Goal: Task Accomplishment & Management: Manage account settings

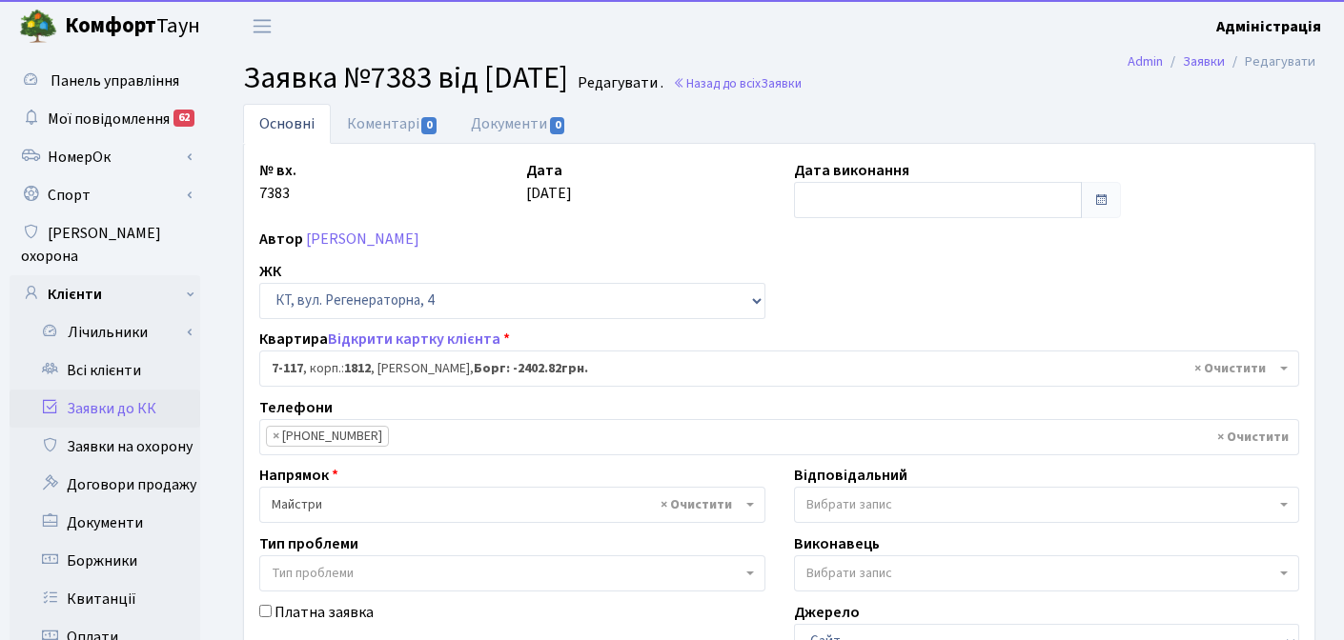
select select "5038"
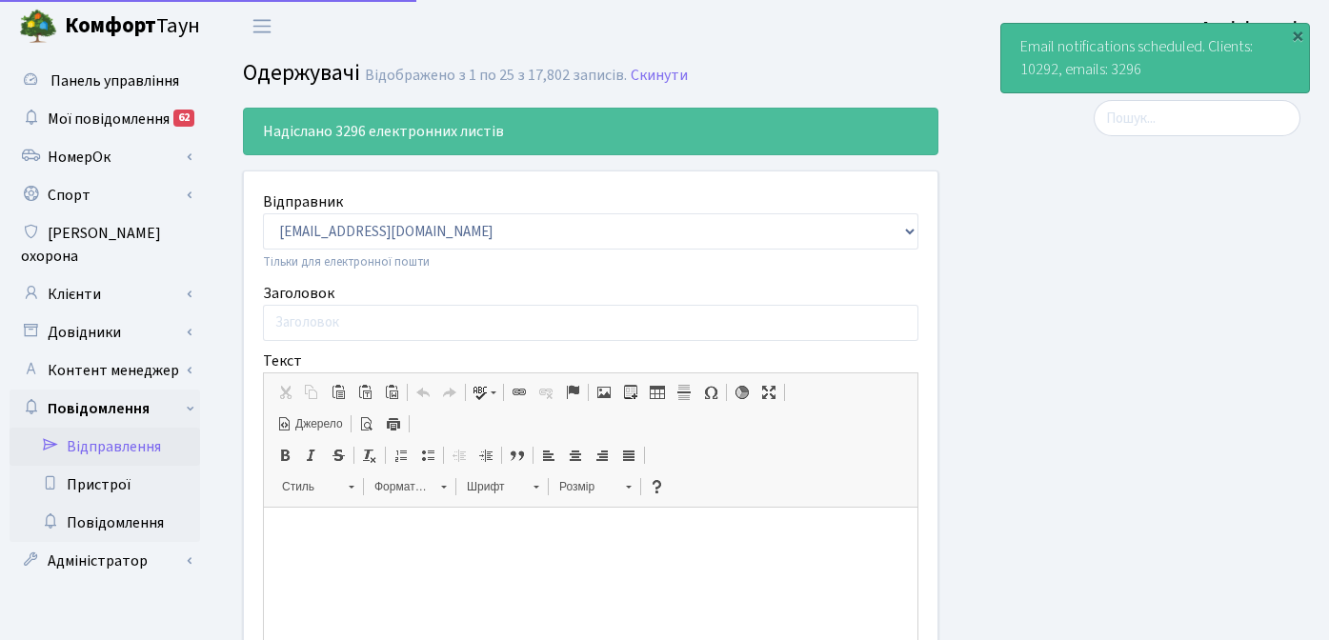
select select "25"
click at [90, 275] on link "Клієнти" at bounding box center [105, 294] width 191 height 38
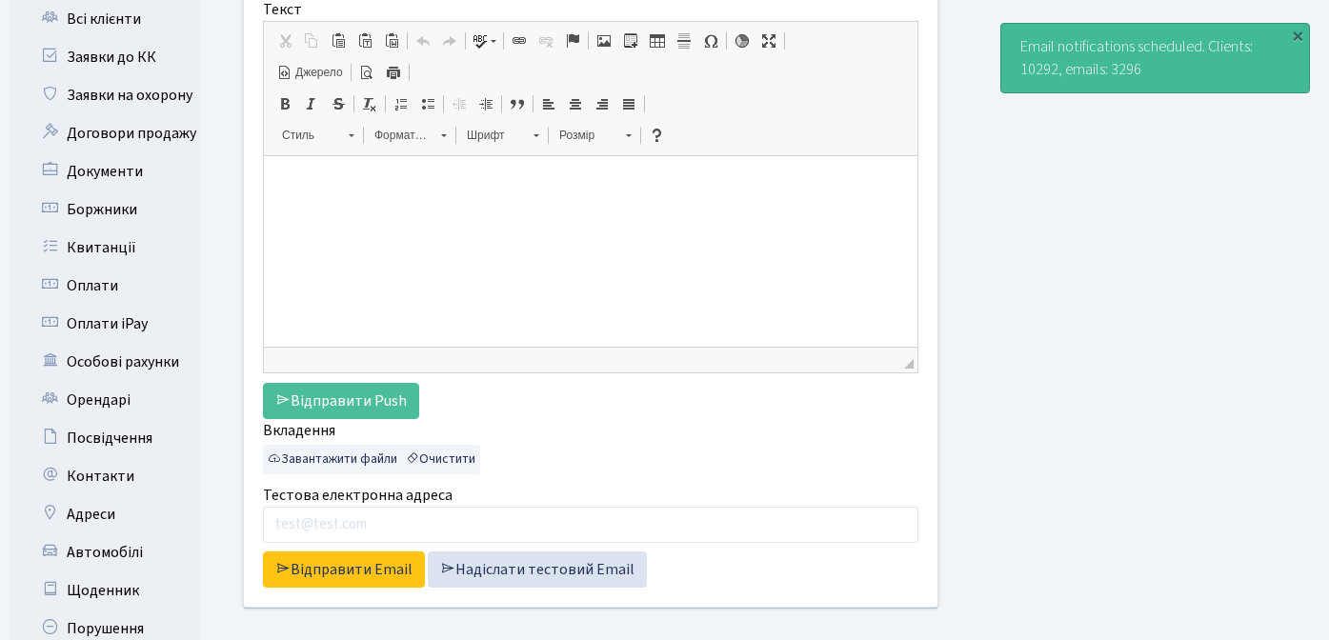
scroll to position [355, 0]
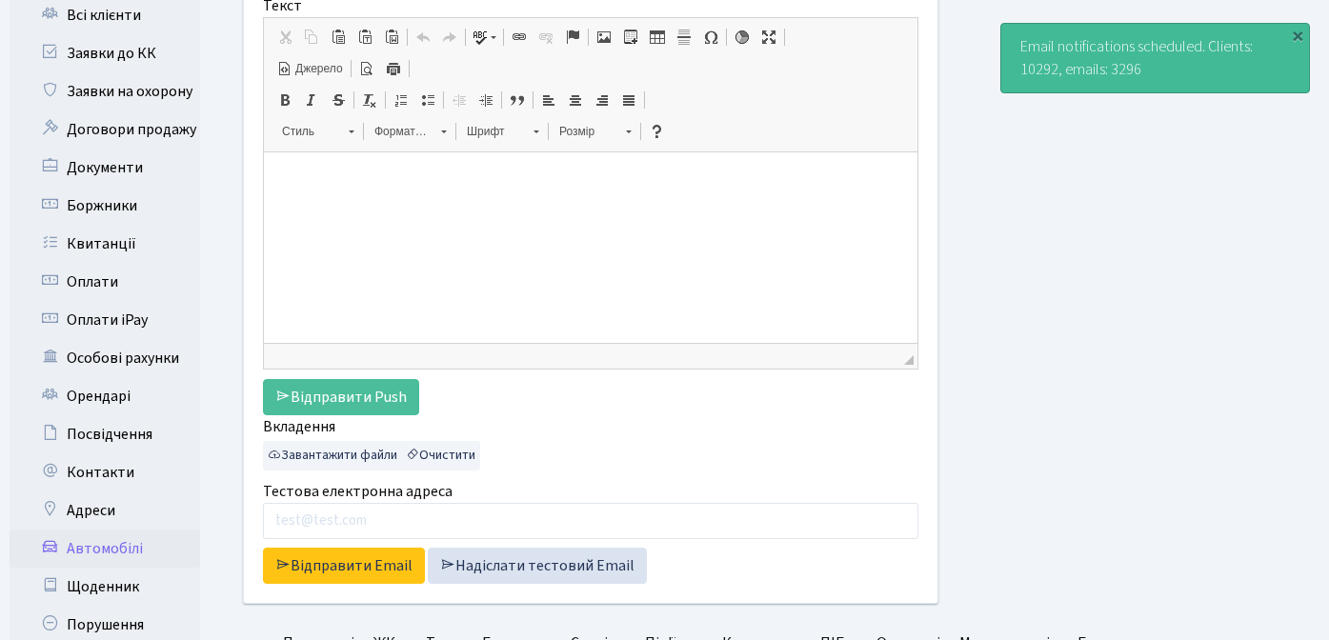
click at [89, 539] on link "Автомобілі" at bounding box center [105, 549] width 191 height 38
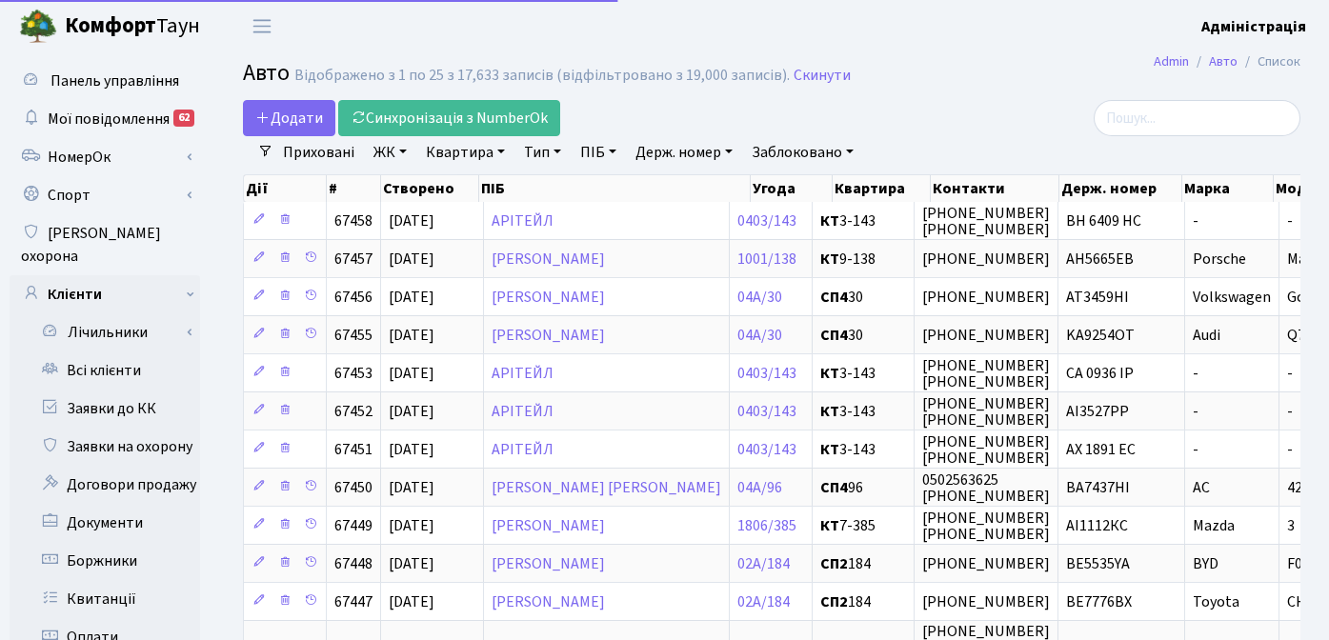
select select "25"
click at [677, 158] on link "Держ. номер" at bounding box center [684, 152] width 112 height 32
type input "9555"
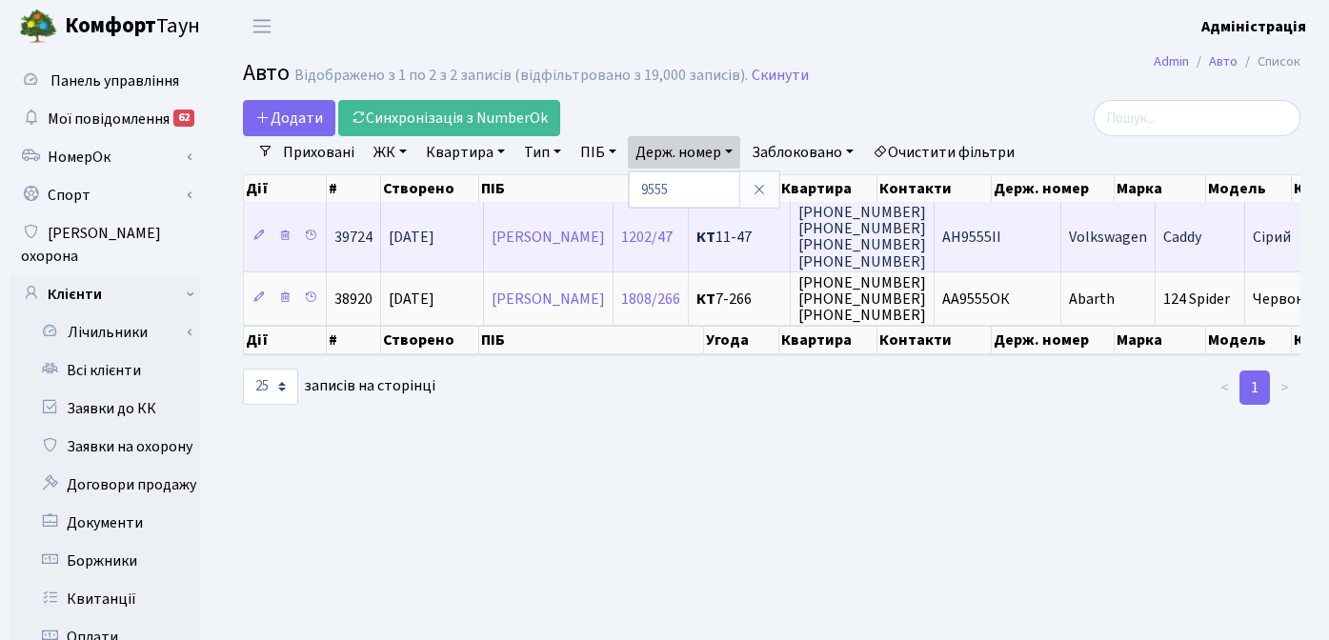
click at [1002, 243] on span "АН9555ІІ" at bounding box center [971, 237] width 59 height 21
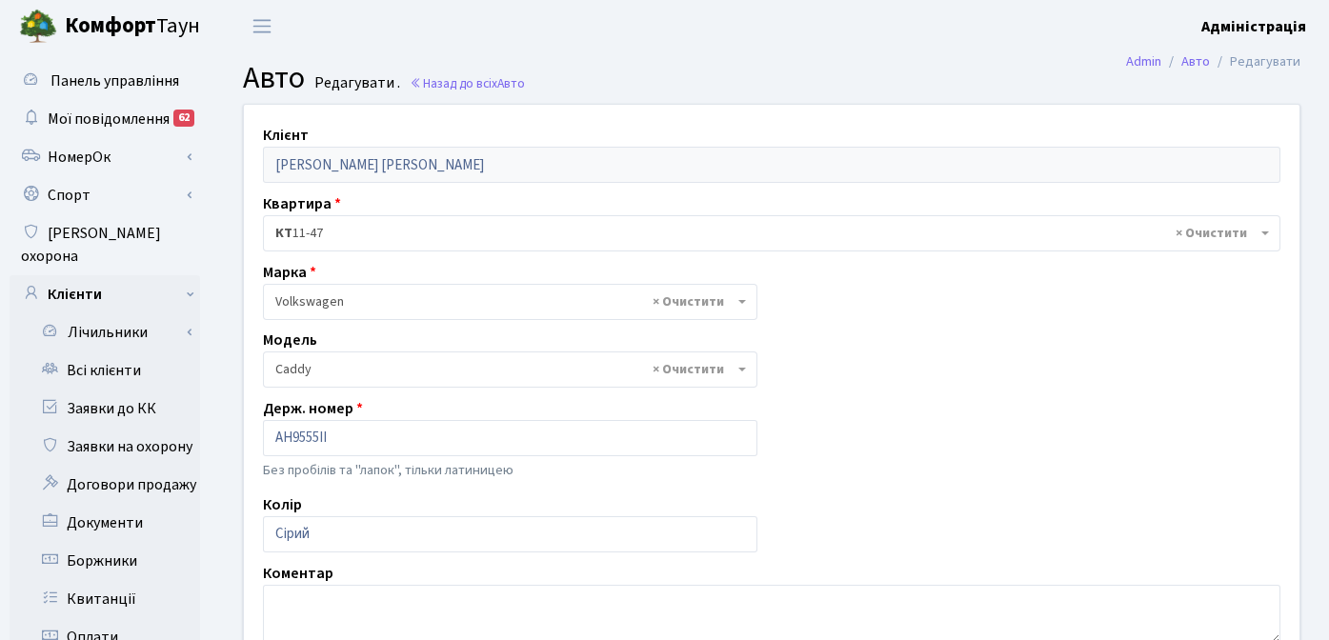
select select "2447"
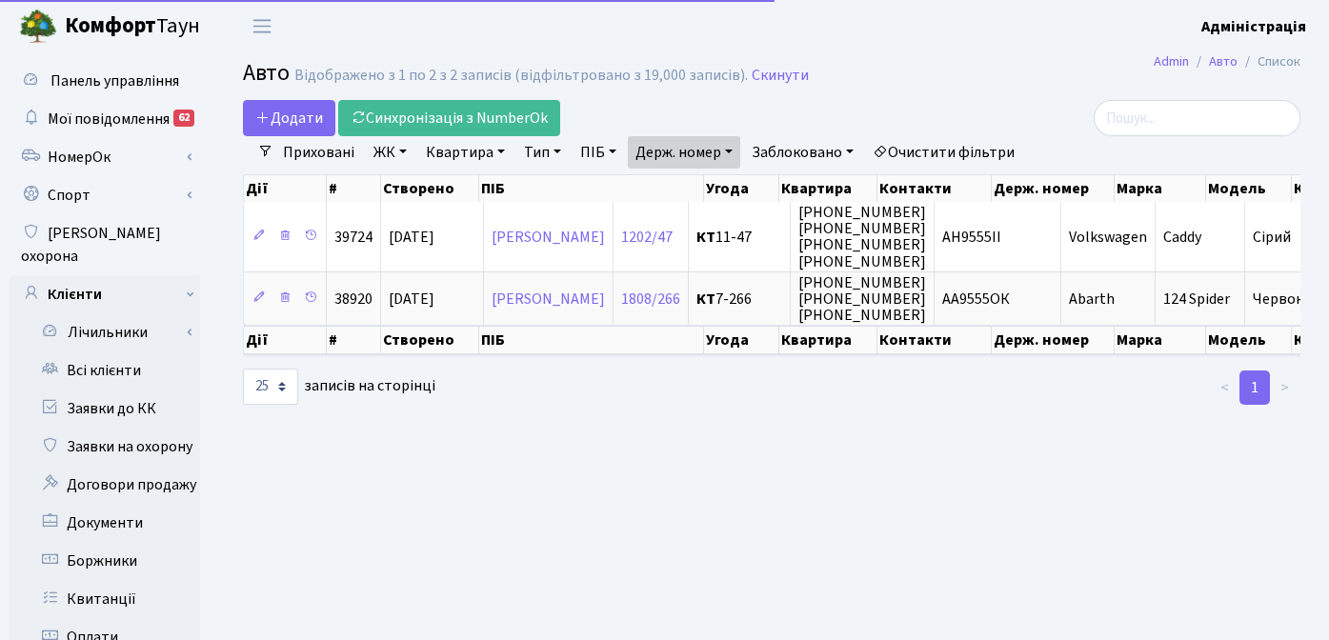
select select "25"
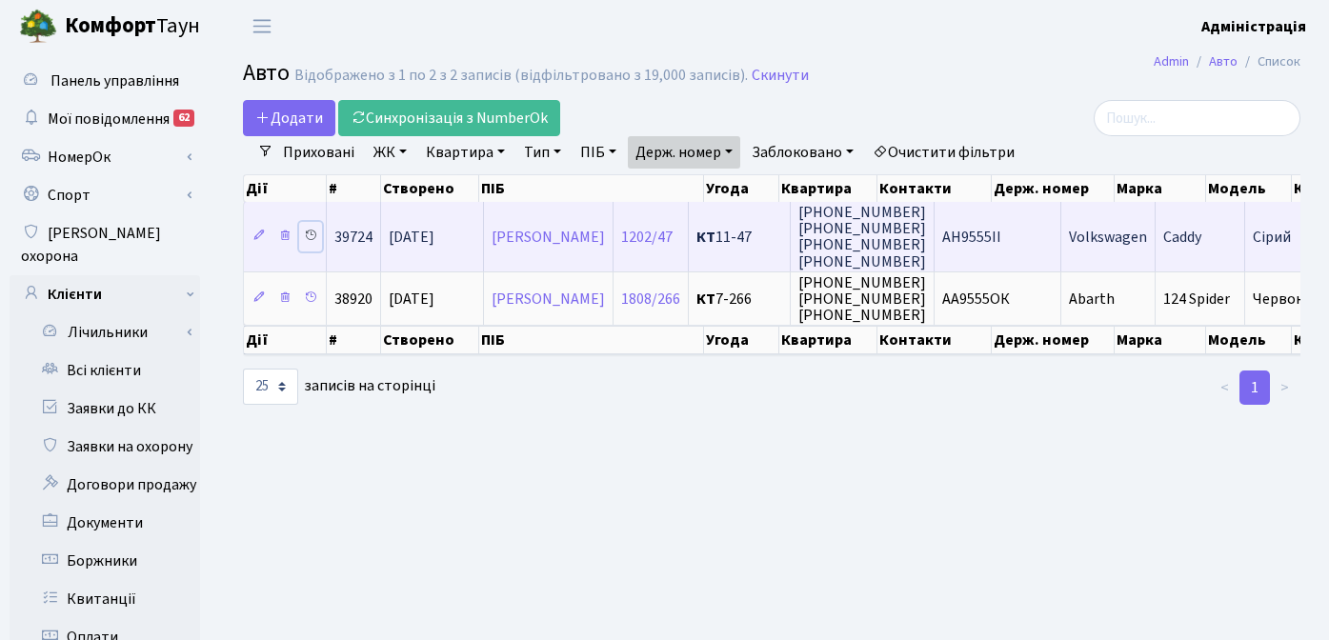
click at [311, 233] on icon at bounding box center [310, 235] width 13 height 13
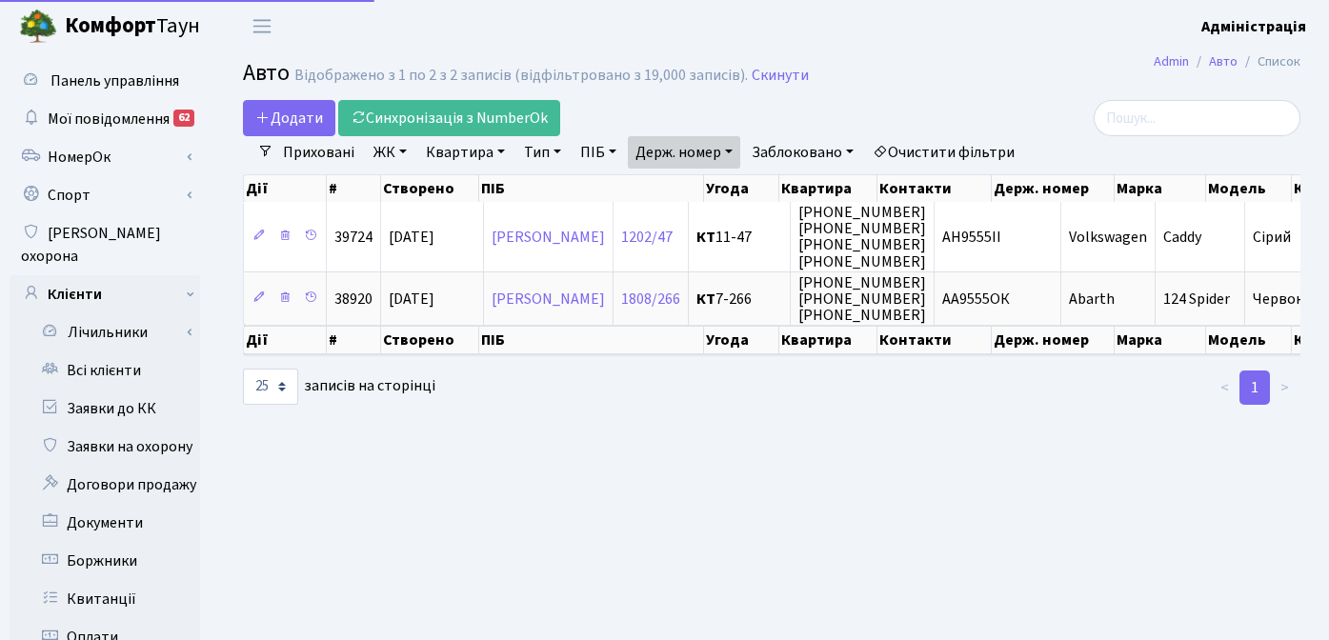
select select "25"
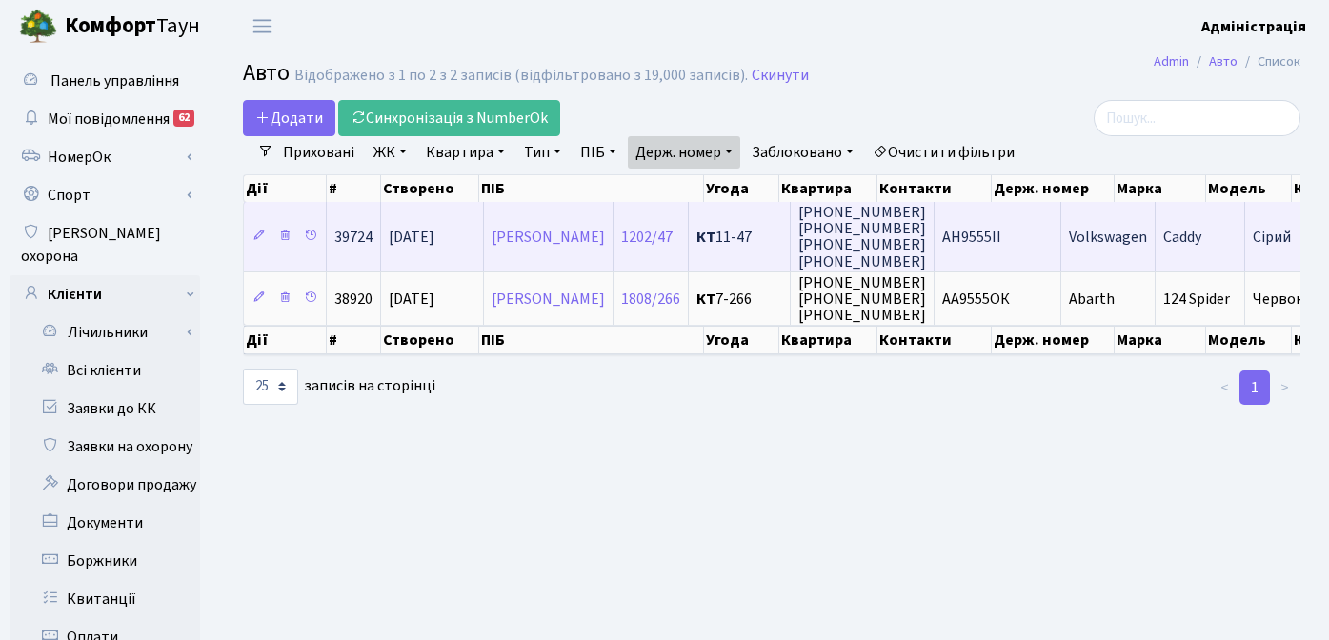
click at [1144, 235] on span "Volkswagen" at bounding box center [1108, 237] width 78 height 21
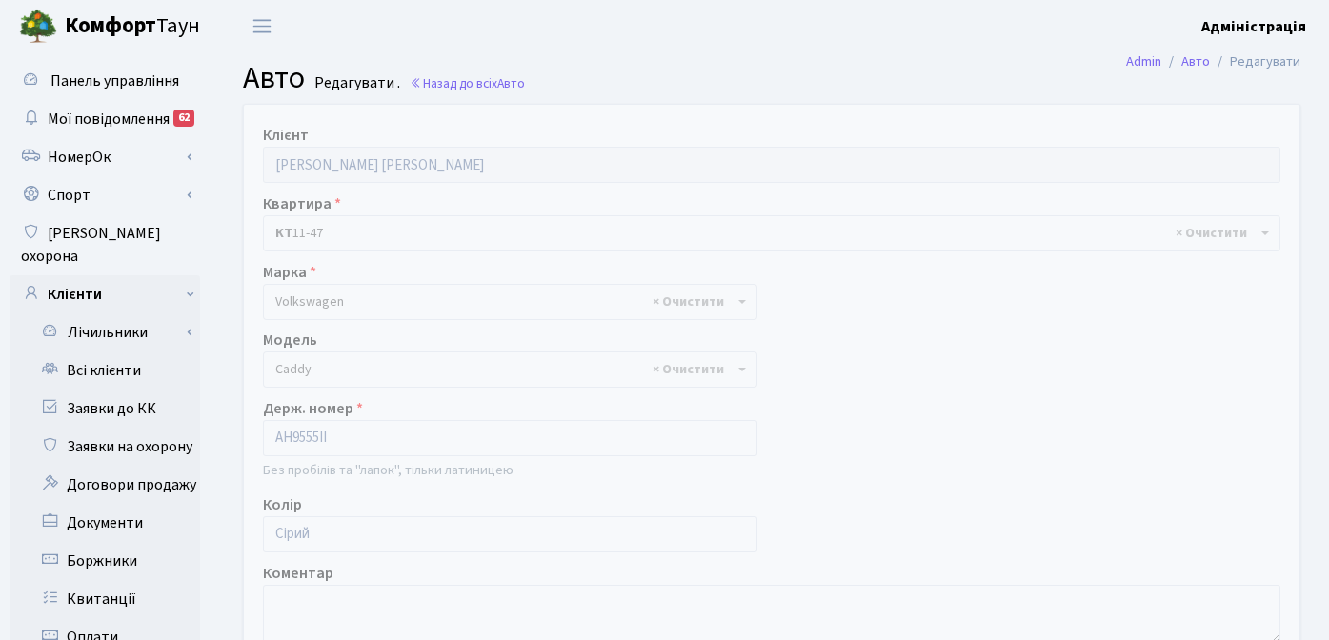
select select "2447"
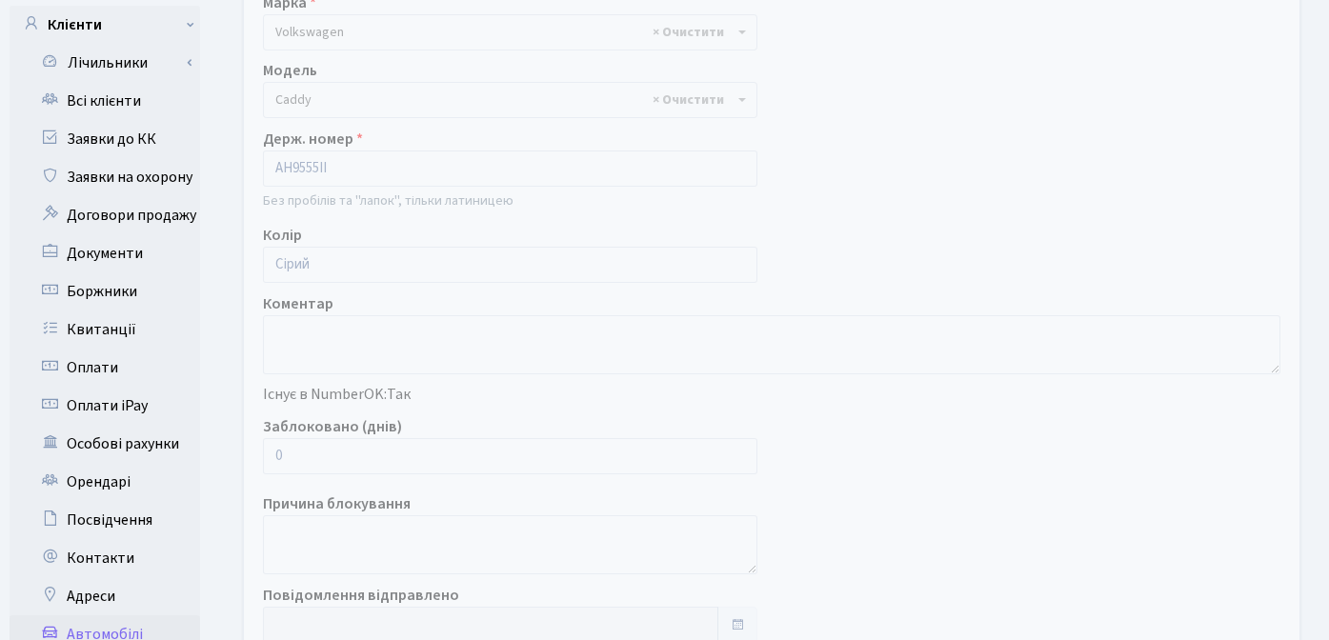
scroll to position [383, 0]
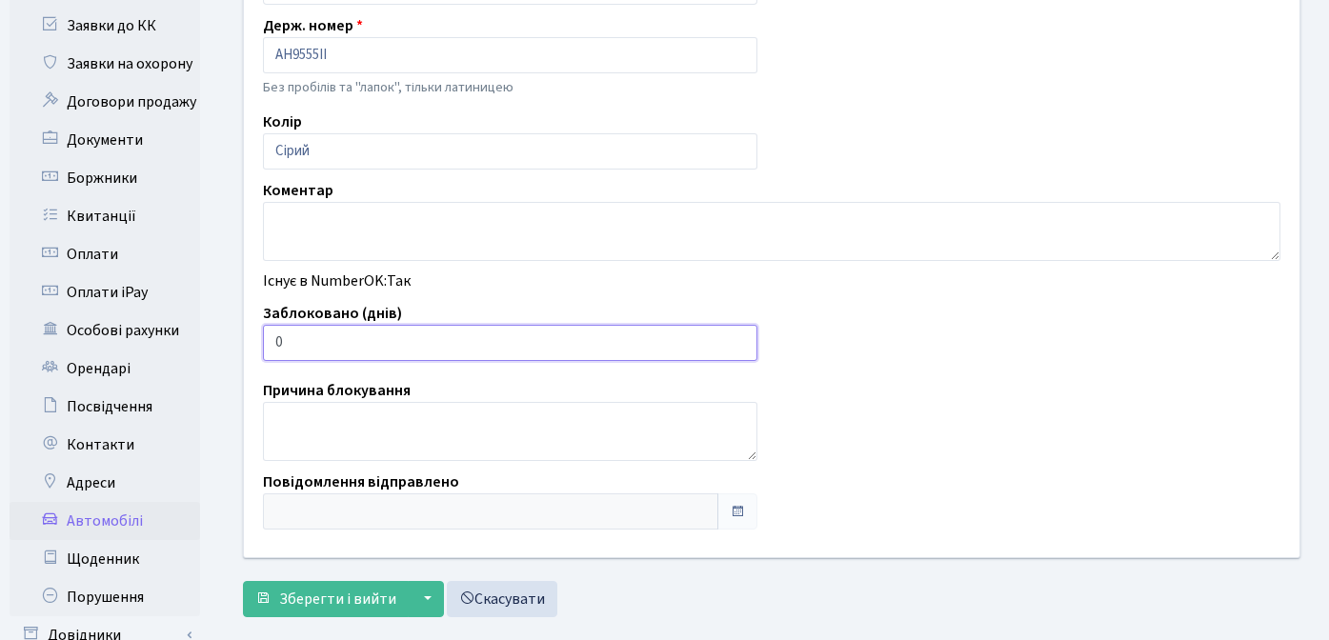
click at [477, 345] on input "0" at bounding box center [510, 343] width 495 height 36
type input "7"
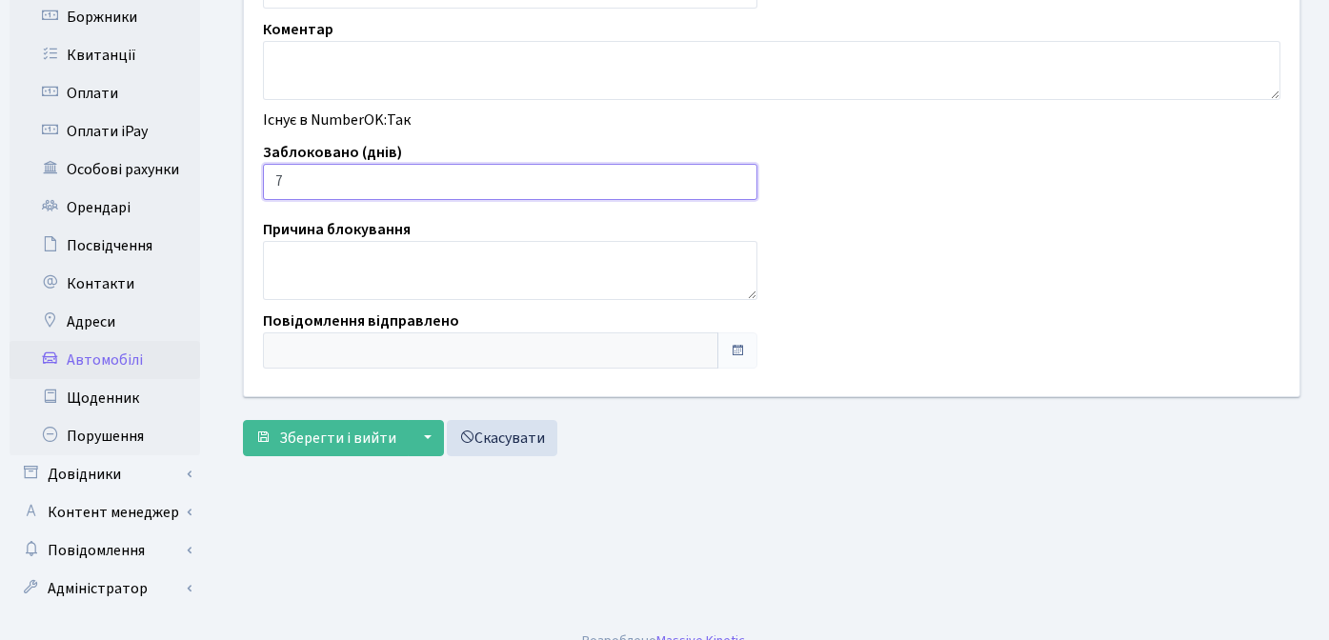
scroll to position [546, 0]
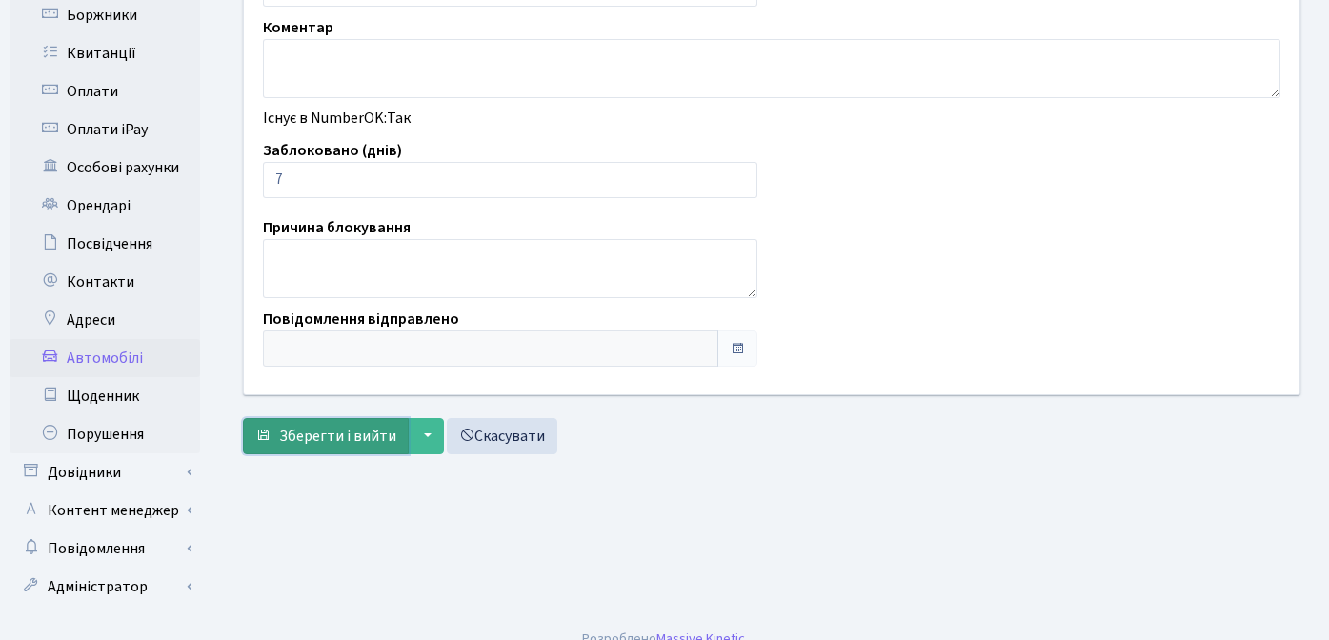
click at [346, 438] on span "Зберегти і вийти" at bounding box center [337, 436] width 117 height 21
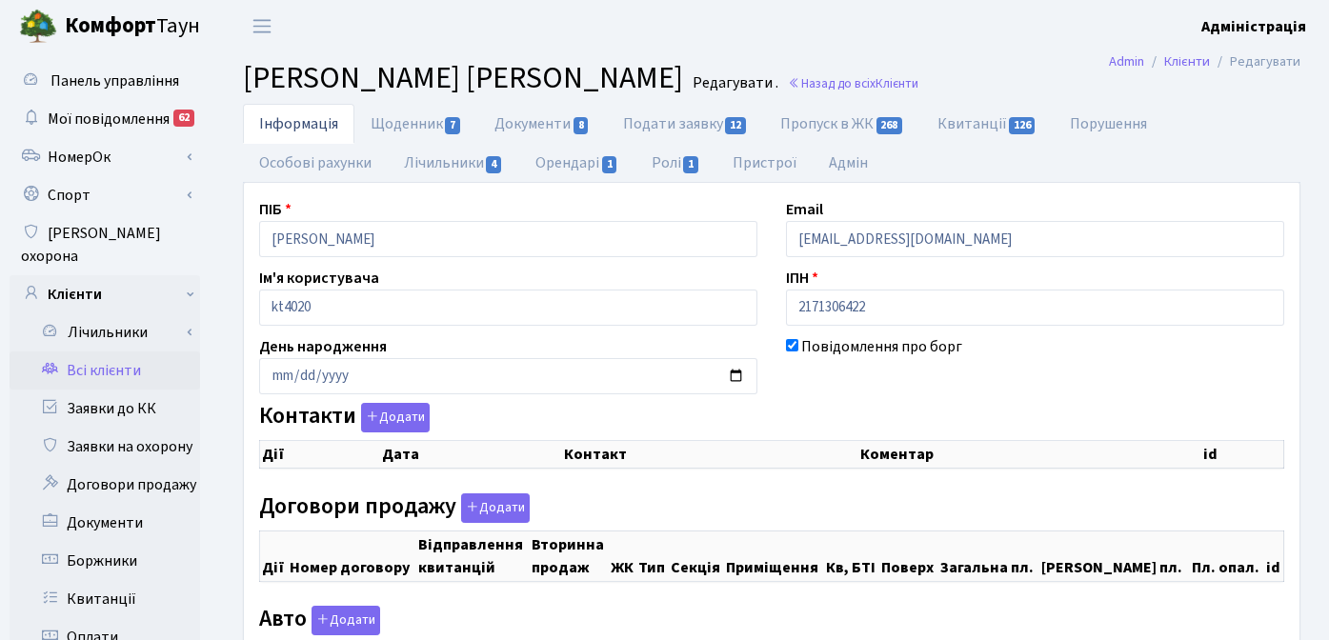
checkbox input "true"
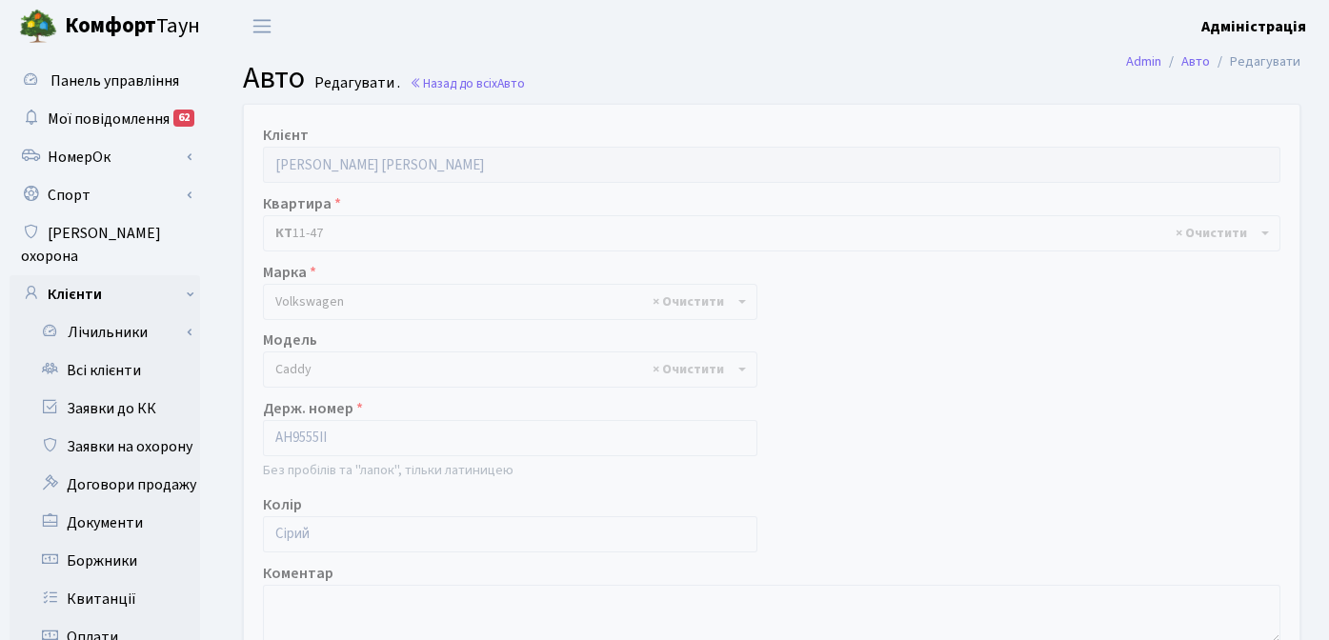
select select "2447"
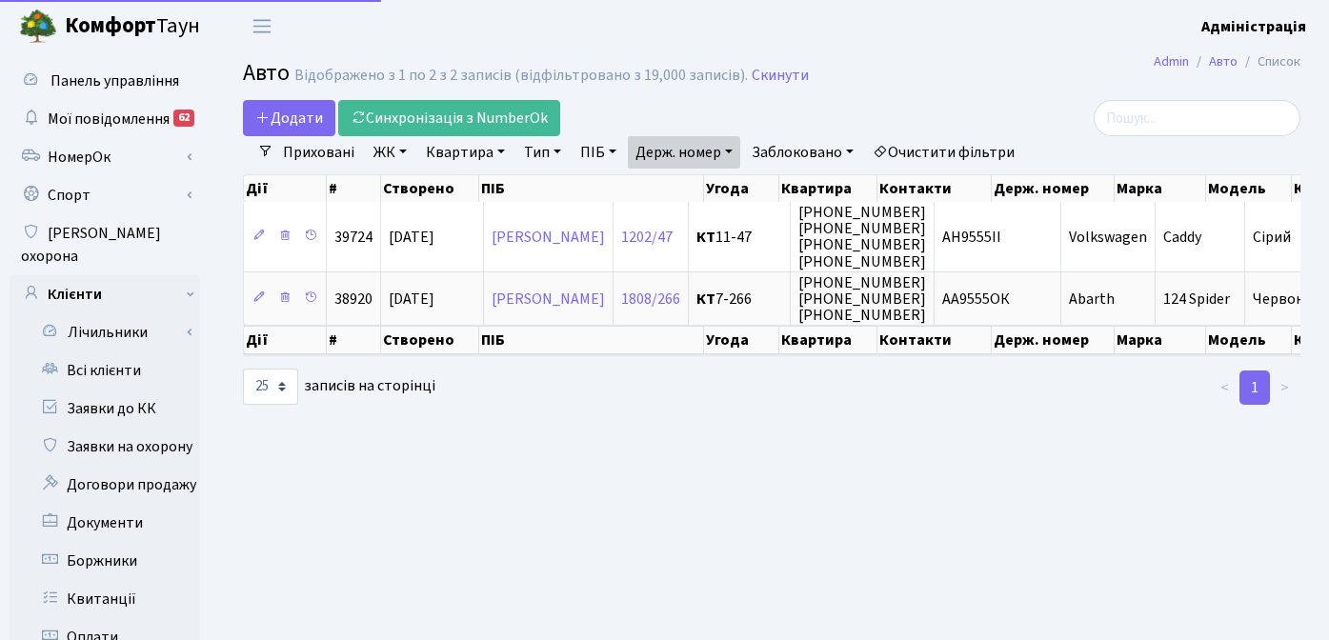
select select "25"
click at [970, 145] on link "Очистити фільтри" at bounding box center [943, 152] width 157 height 32
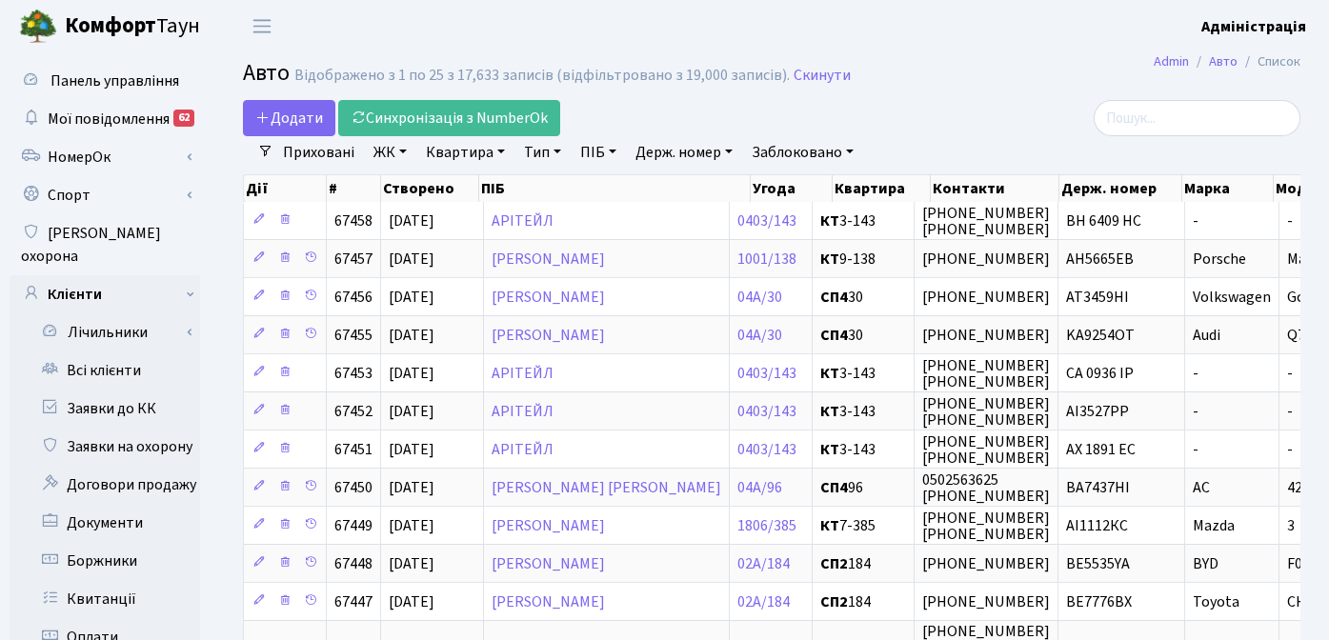
click at [1003, 107] on div at bounding box center [1134, 118] width 334 height 36
